Goal: Check status

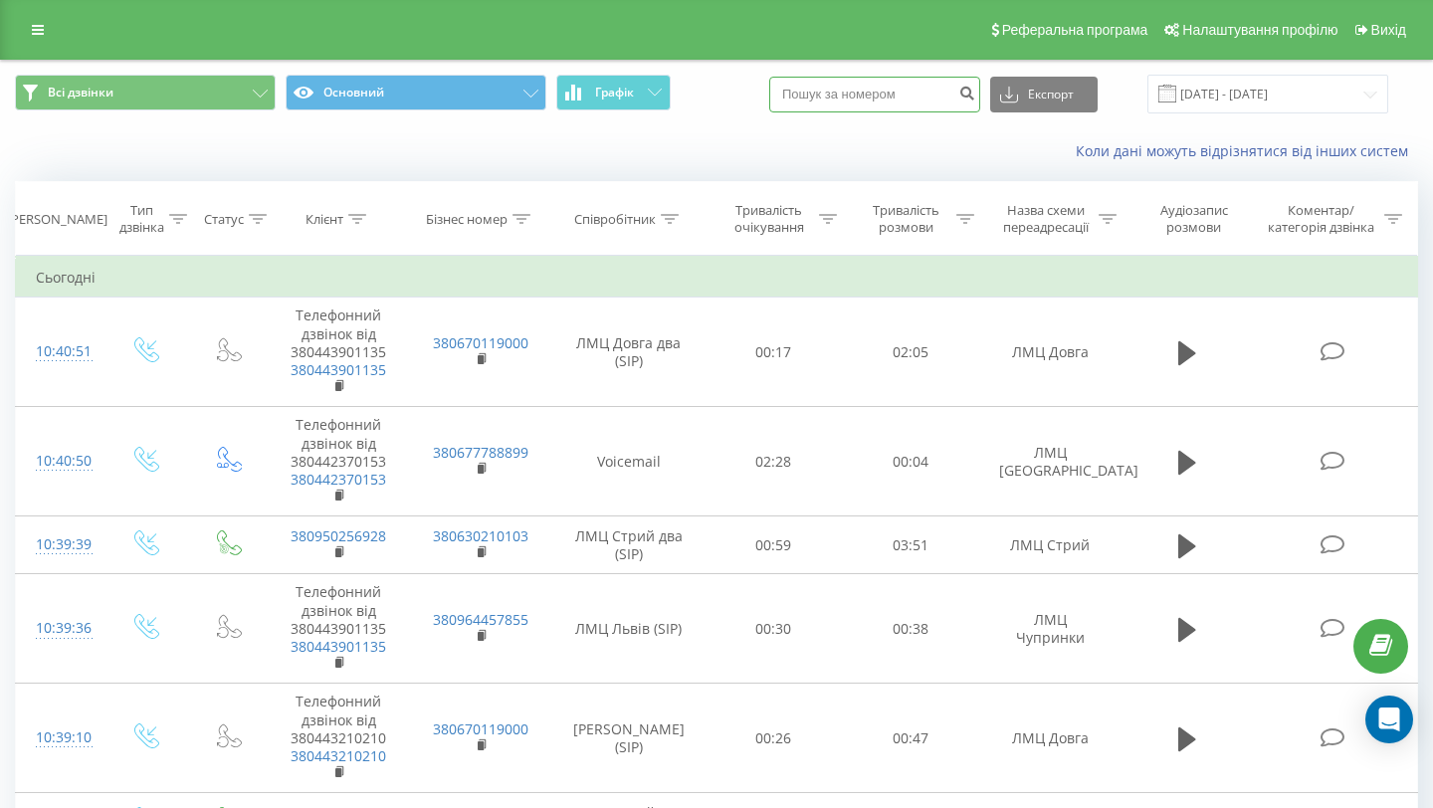
click at [854, 93] on input at bounding box center [874, 95] width 211 height 36
click at [46, 32] on link at bounding box center [38, 30] width 36 height 28
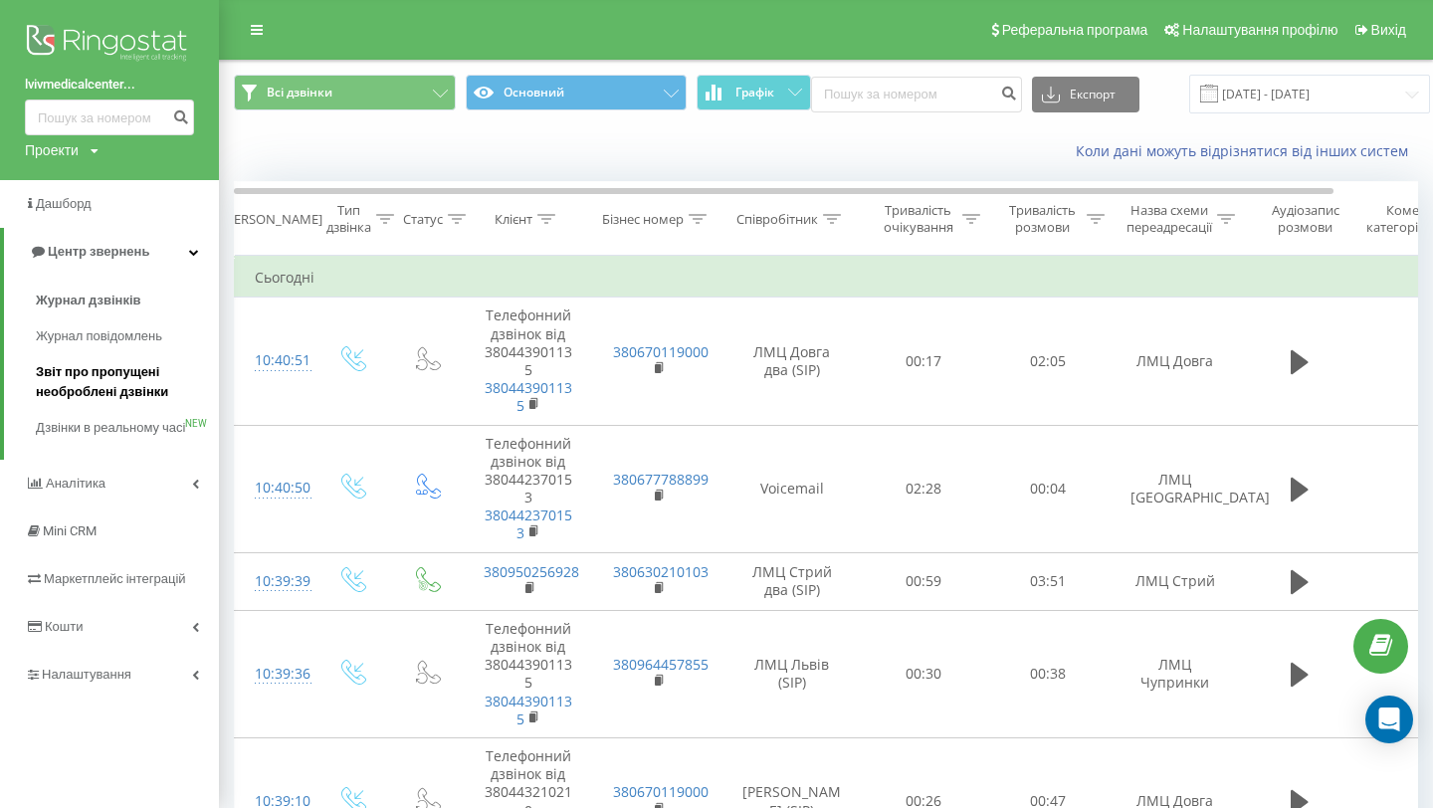
click at [133, 388] on span "Звіт про пропущені необроблені дзвінки" at bounding box center [122, 382] width 173 height 40
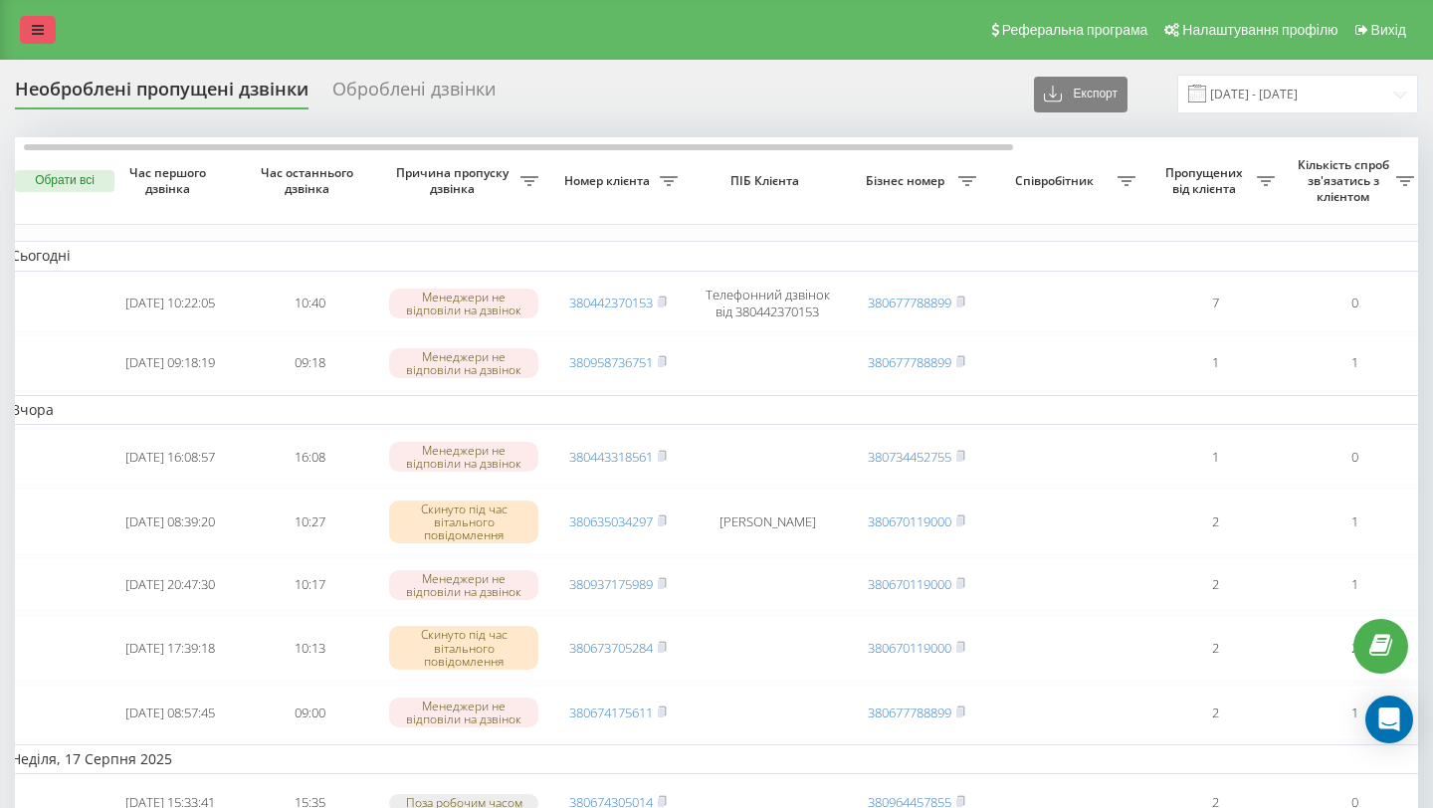
click at [27, 36] on link at bounding box center [38, 30] width 36 height 28
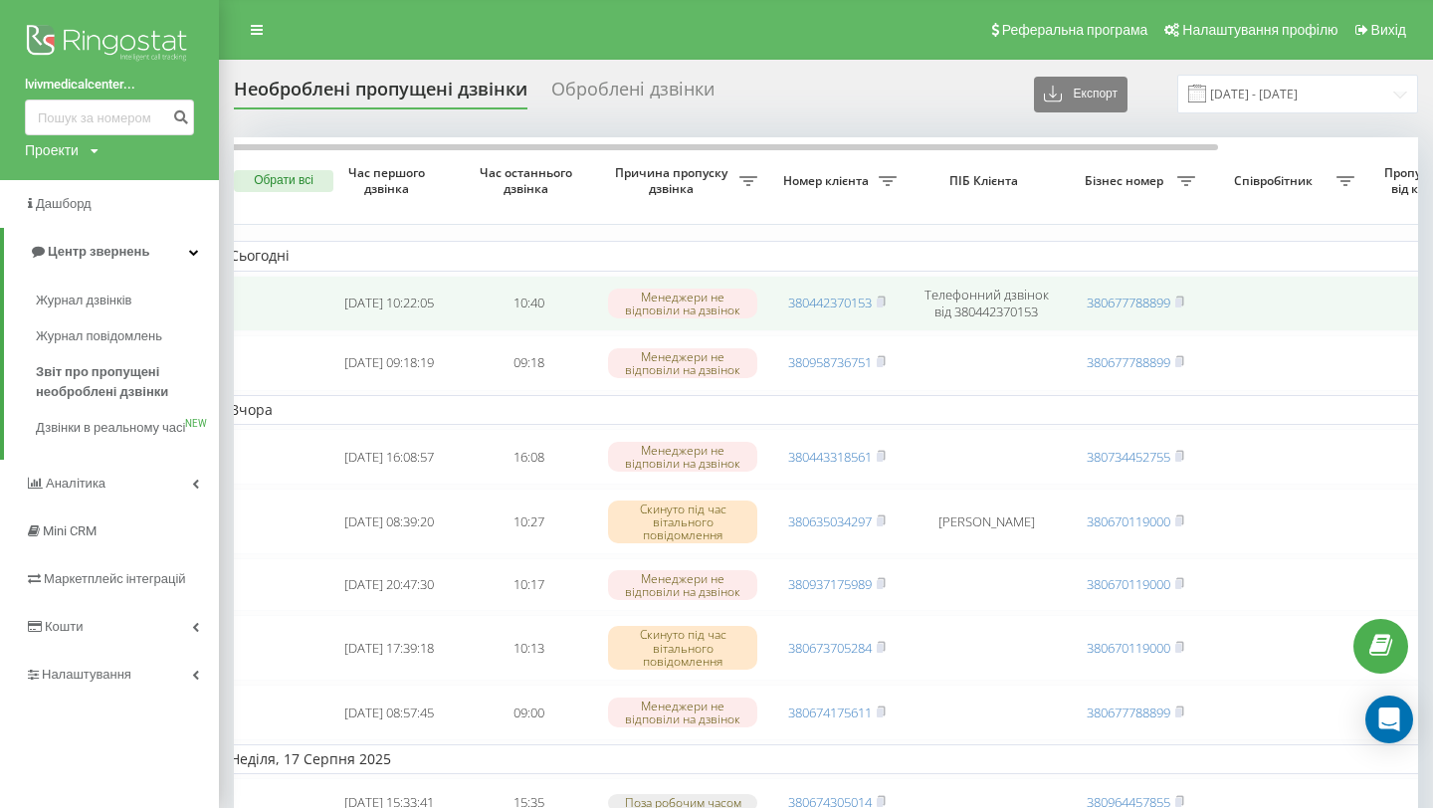
scroll to position [0, 10]
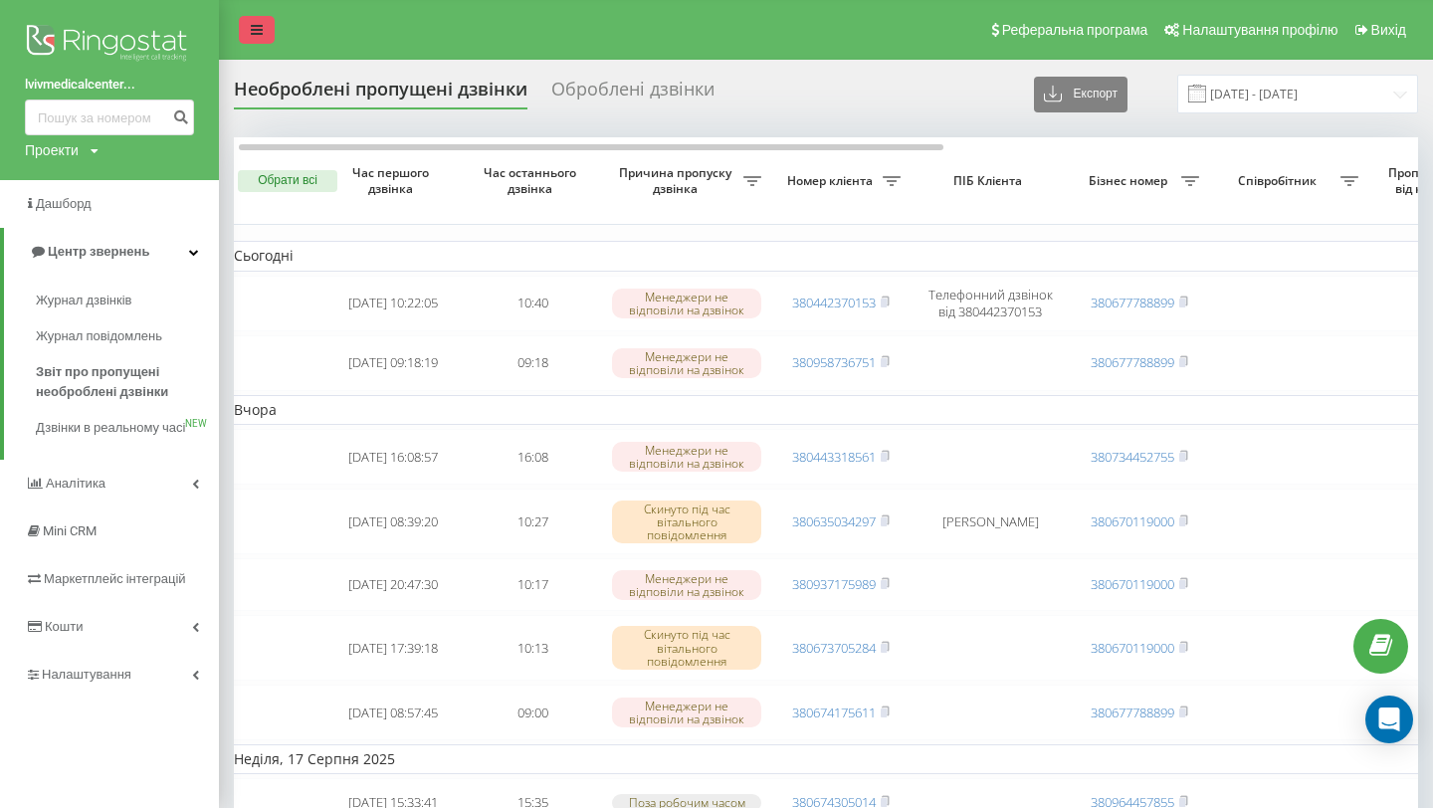
click at [253, 34] on icon at bounding box center [257, 30] width 12 height 14
